Goal: Task Accomplishment & Management: Use online tool/utility

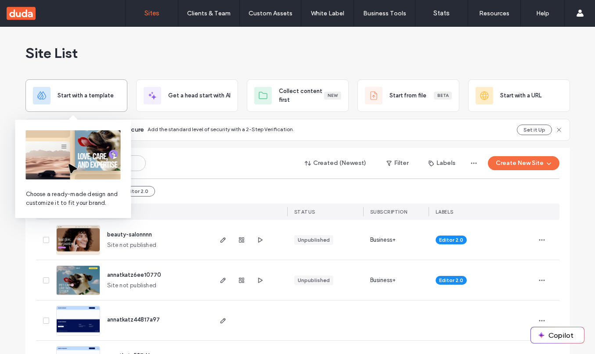
click at [65, 98] on span "Start with a template" at bounding box center [86, 95] width 56 height 9
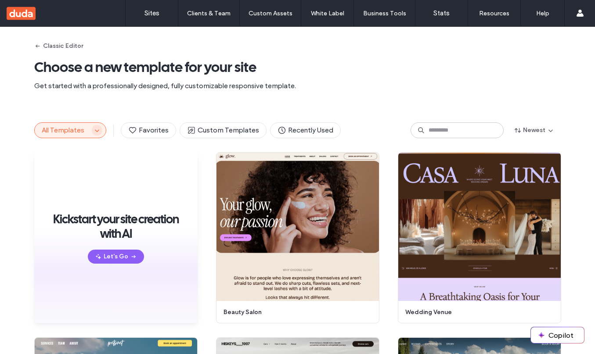
click at [94, 130] on icon "button" at bounding box center [97, 130] width 7 height 7
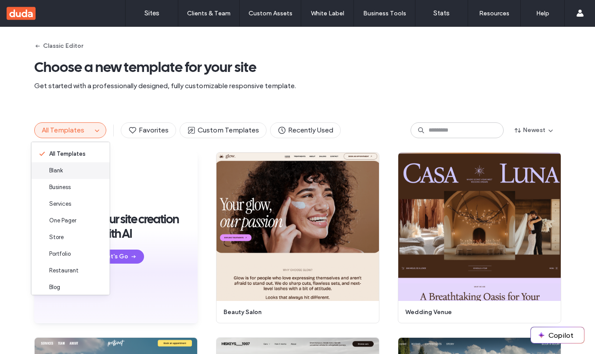
click at [61, 173] on span "Blank" at bounding box center [56, 170] width 14 height 9
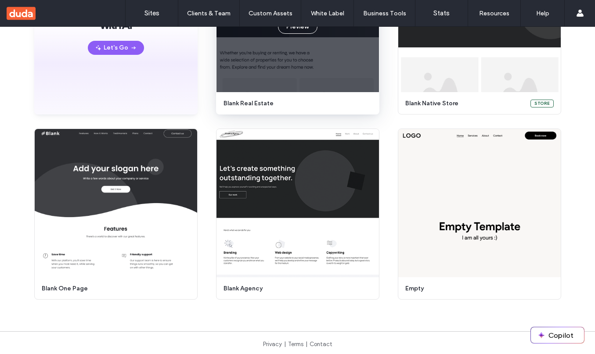
scroll to position [168, 0]
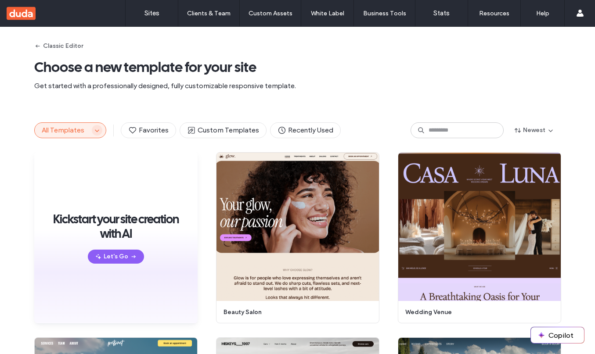
click at [94, 130] on icon "button" at bounding box center [97, 130] width 7 height 7
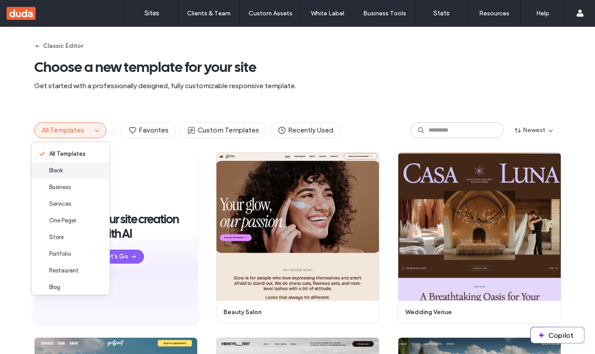
click at [69, 173] on div "Blank" at bounding box center [71, 171] width 78 height 17
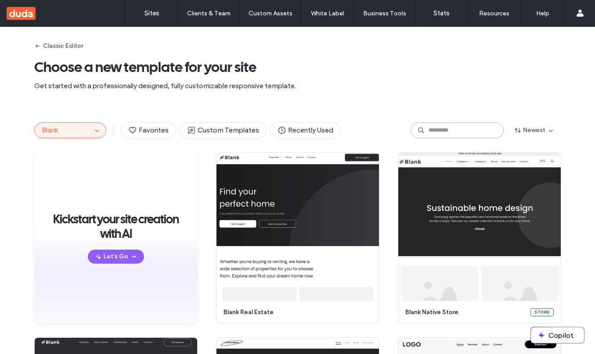
click at [437, 131] on input at bounding box center [457, 131] width 93 height 16
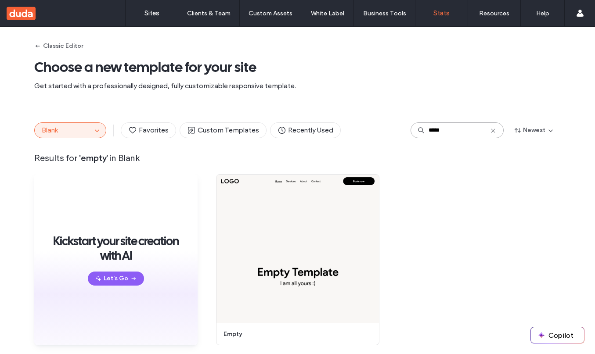
type input "*****"
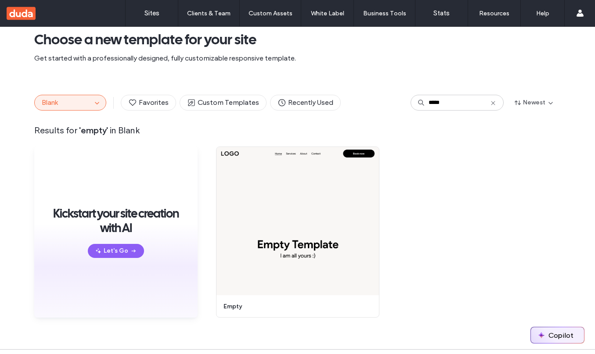
scroll to position [25, 0]
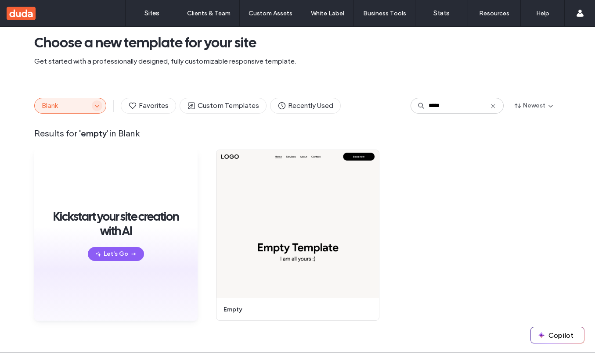
click at [94, 102] on icon "button" at bounding box center [97, 105] width 7 height 7
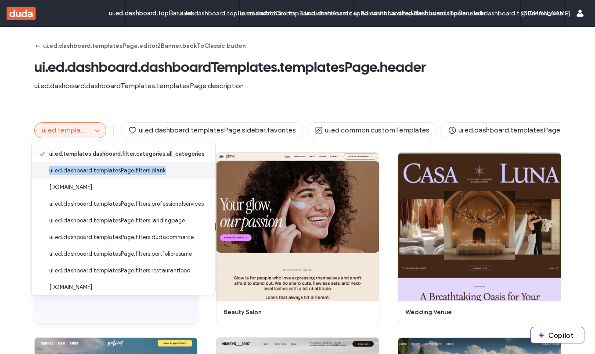
drag, startPoint x: 171, startPoint y: 171, endPoint x: 50, endPoint y: 171, distance: 121.7
click at [50, 171] on div "ui.ed.dashboard.templatesPage.filters.blank" at bounding box center [124, 171] width 184 height 17
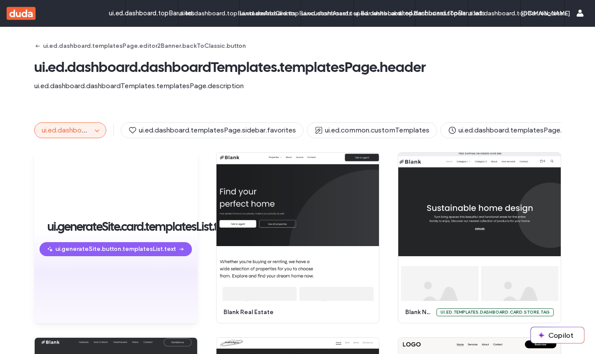
copy span "ui.ed.dashboard.templatesPage.filters.blank"
click at [94, 127] on icon "button" at bounding box center [97, 130] width 7 height 7
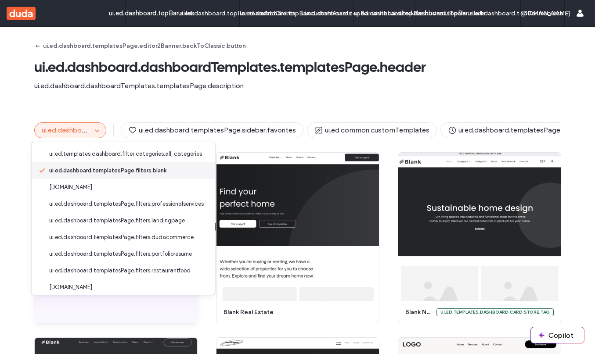
click at [97, 171] on span "ui.ed.dashboard.templatesPage.filters.blank" at bounding box center [107, 170] width 117 height 9
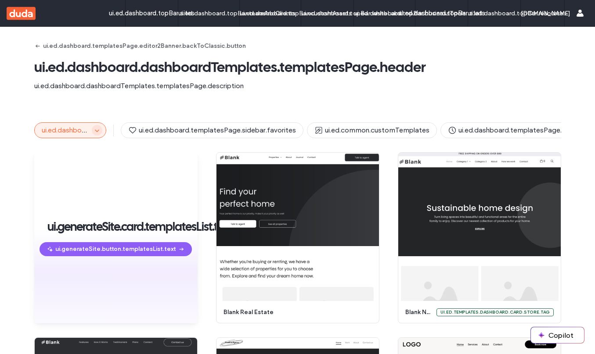
click at [94, 132] on icon "button" at bounding box center [97, 130] width 7 height 7
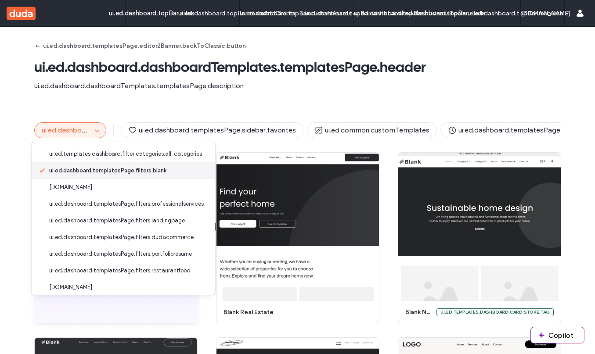
click at [110, 168] on span "ui.ed.dashboard.templatesPage.filters.blank" at bounding box center [107, 170] width 117 height 9
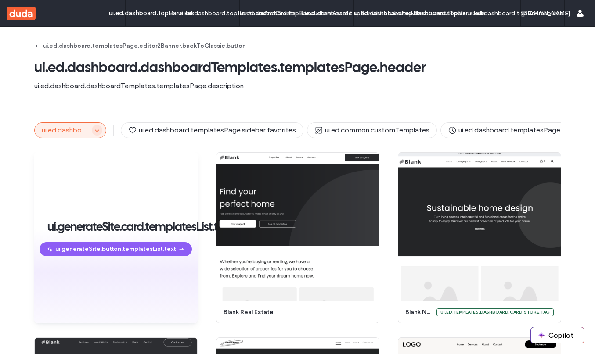
click at [94, 132] on icon "button" at bounding box center [97, 130] width 7 height 7
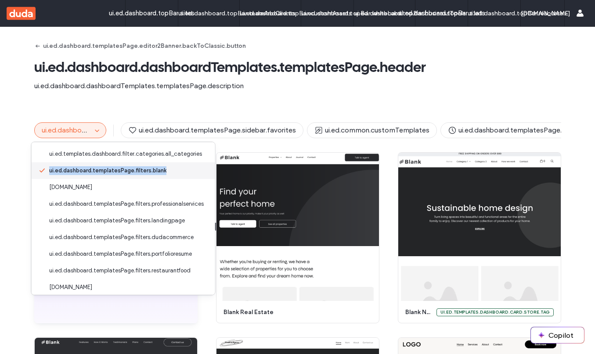
drag, startPoint x: 47, startPoint y: 171, endPoint x: 167, endPoint y: 172, distance: 119.9
click at [167, 172] on div "ui.ed.dashboard.templatesPage.filters.blank" at bounding box center [124, 171] width 184 height 17
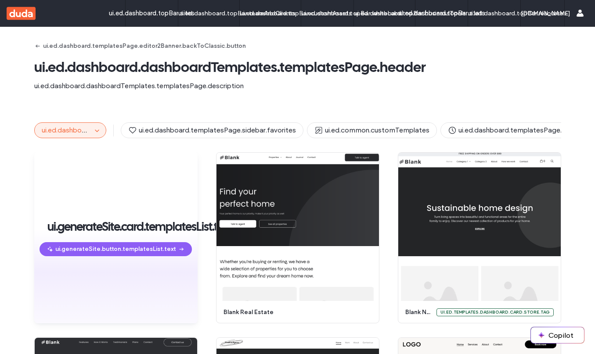
click at [86, 65] on span "ui.ed.dashboard.dashboardTemplates.templatesPage.header" at bounding box center [297, 67] width 527 height 18
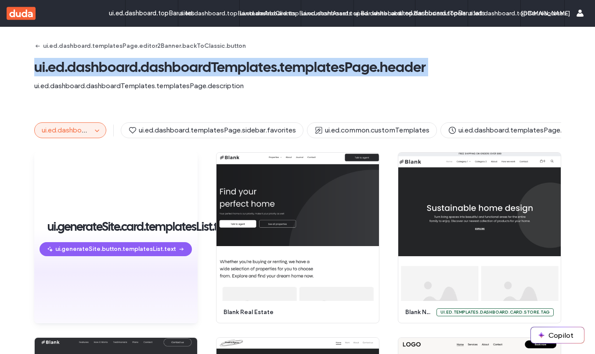
click at [86, 65] on span "ui.ed.dashboard.dashboardTemplates.templatesPage.header" at bounding box center [297, 67] width 527 height 18
copy span "ui.ed.dashboard.dashboardTemplates.templatesPage.header"
click at [95, 131] on use "button" at bounding box center [97, 131] width 4 height 2
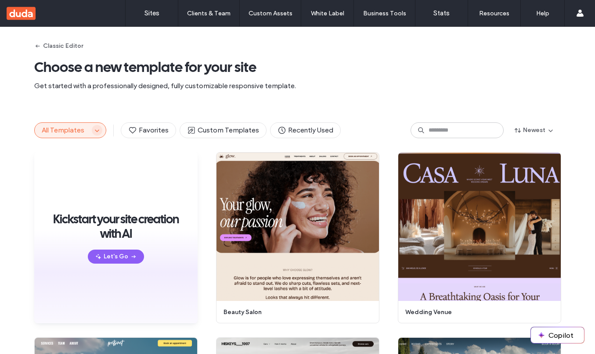
click at [94, 129] on icon "button" at bounding box center [97, 130] width 7 height 7
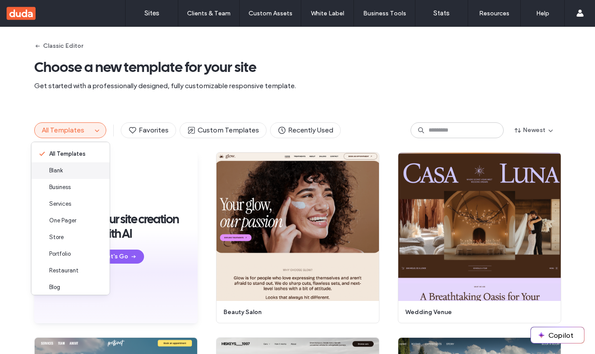
click at [61, 174] on span "Blank" at bounding box center [56, 170] width 14 height 9
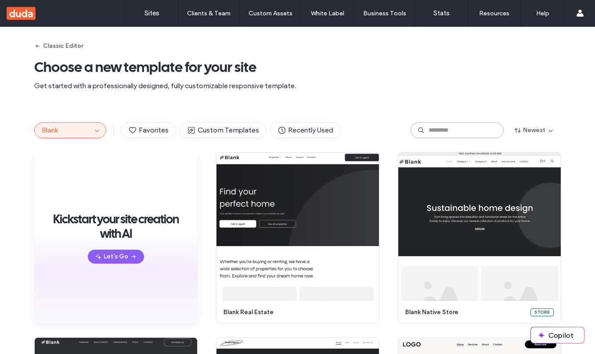
click at [441, 128] on input at bounding box center [457, 131] width 93 height 16
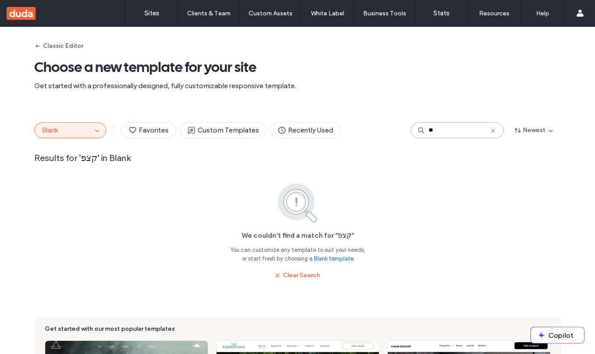
type input "*"
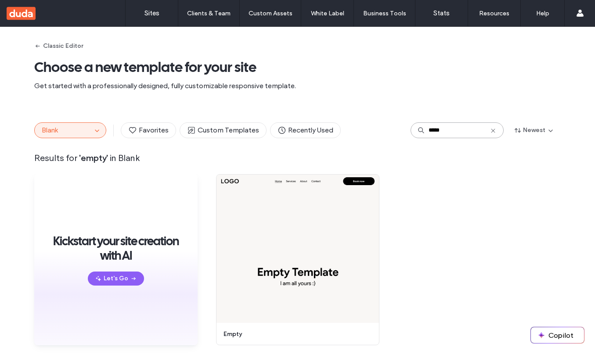
type input "*****"
click at [46, 45] on button "Classic Editor" at bounding box center [58, 46] width 49 height 14
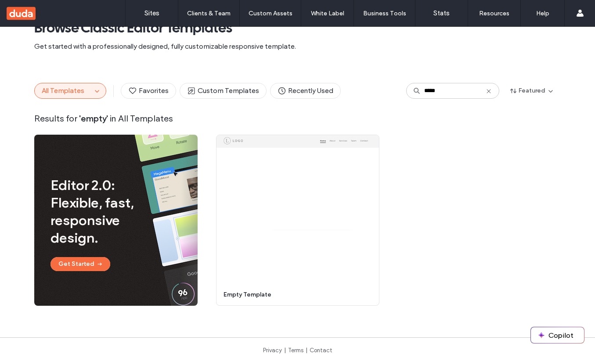
scroll to position [49, 0]
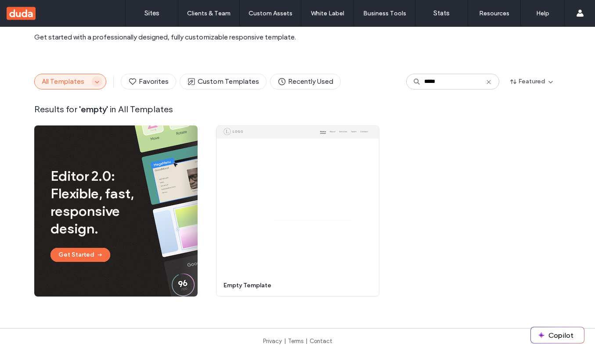
click at [92, 77] on span "button" at bounding box center [97, 81] width 11 height 11
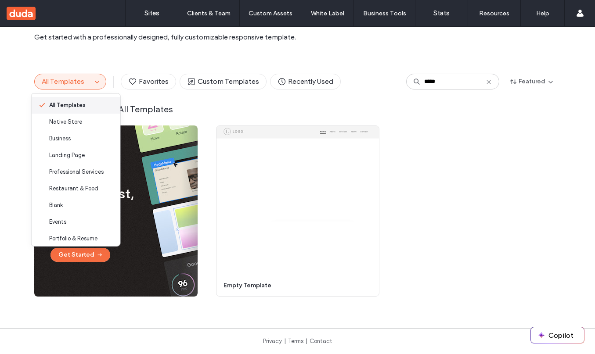
click at [82, 105] on span "All Templates" at bounding box center [67, 105] width 36 height 9
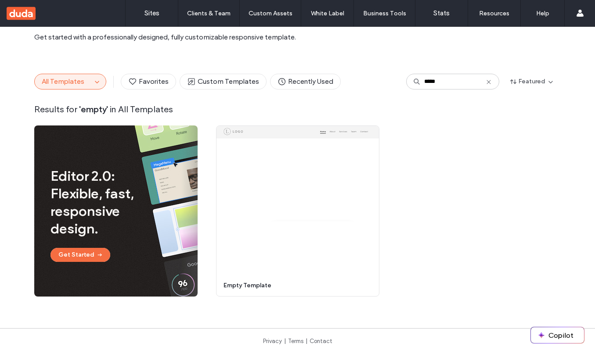
scroll to position [0, 0]
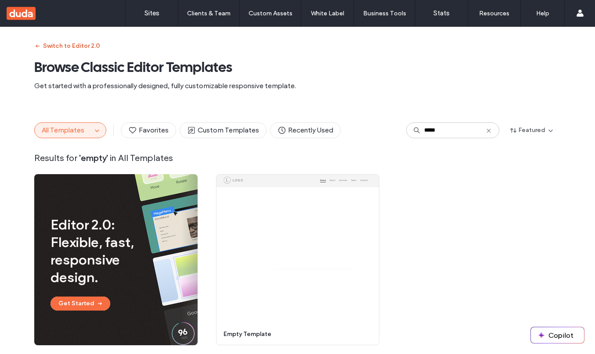
click at [65, 43] on button "Switch to Editor 2.0" at bounding box center [67, 46] width 66 height 14
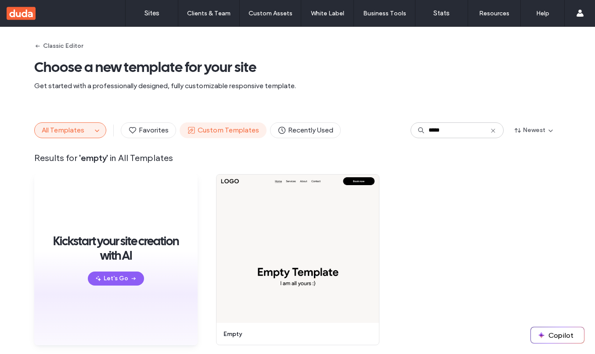
click at [216, 129] on span "Custom Templates" at bounding box center [223, 131] width 72 height 10
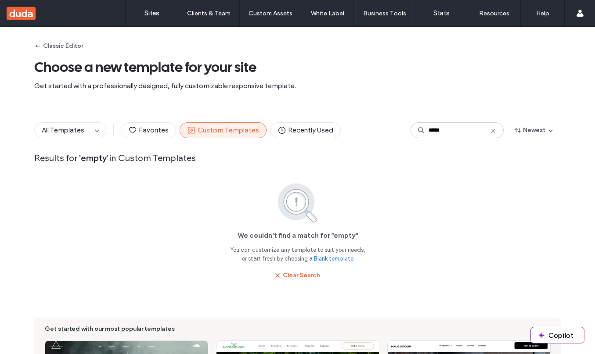
click at [491, 130] on icon at bounding box center [493, 130] width 7 height 7
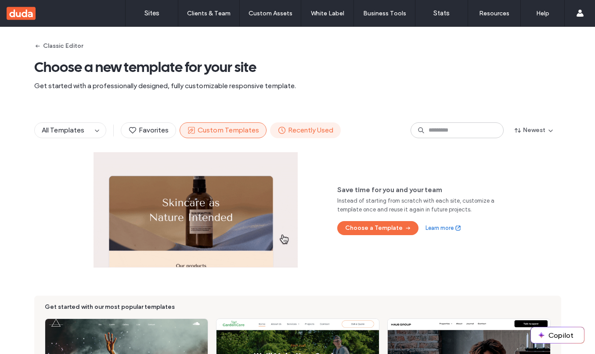
click at [312, 131] on span "Recently Used" at bounding box center [306, 131] width 56 height 10
